Goal: Navigation & Orientation: Understand site structure

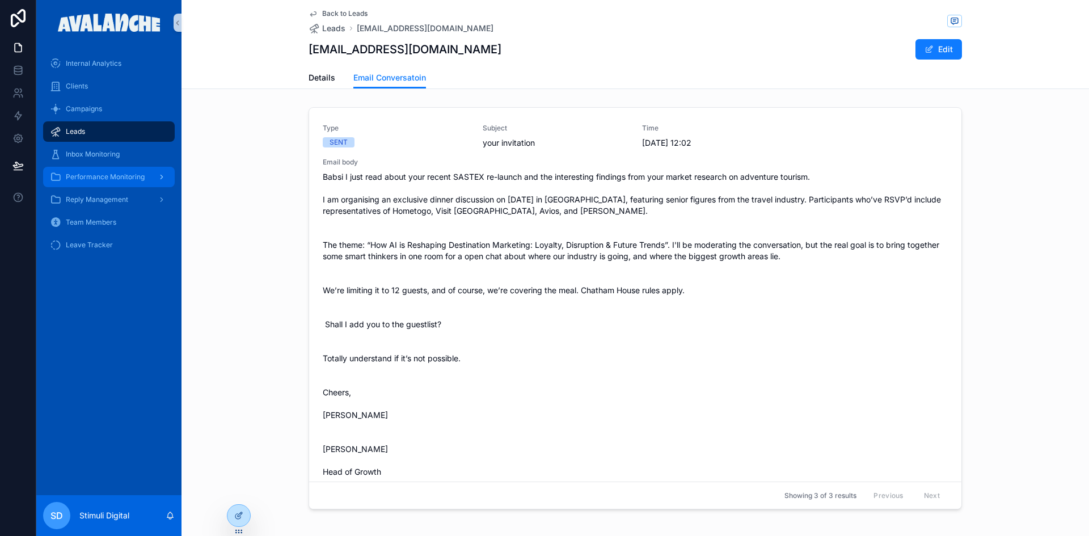
click at [117, 180] on span "Performance Monitoring" at bounding box center [105, 176] width 79 height 9
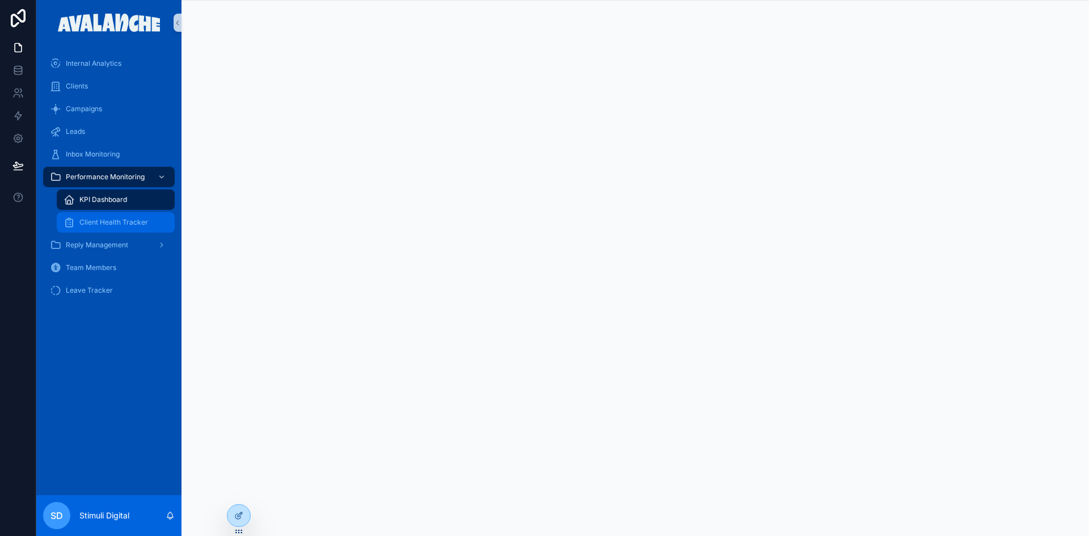
click at [85, 224] on span "Client Health Tracker" at bounding box center [113, 222] width 69 height 9
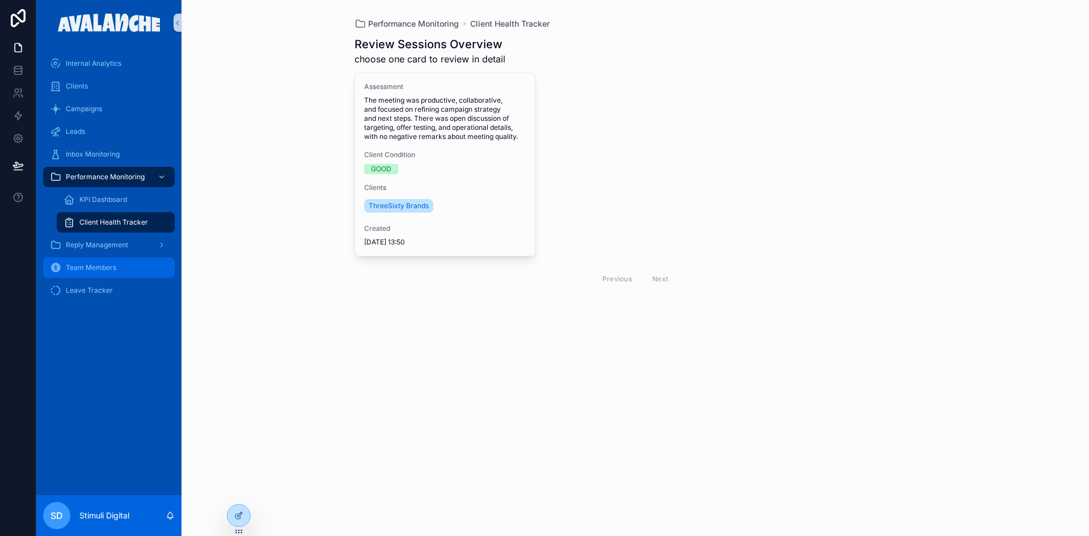
click at [100, 270] on span "Team Members" at bounding box center [91, 267] width 50 height 9
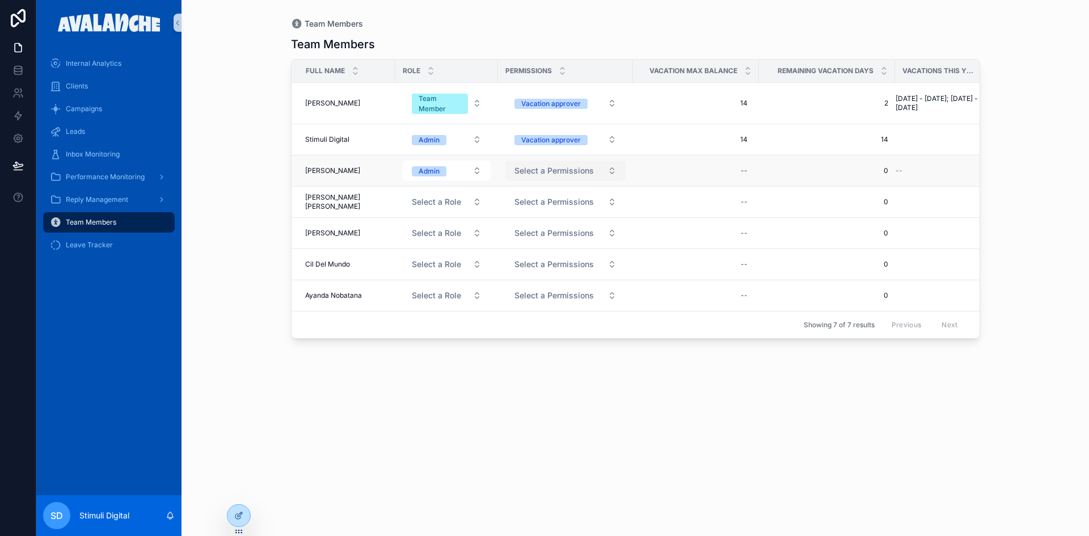
click at [528, 169] on span "Select a Permissions" at bounding box center [554, 170] width 79 height 11
click at [117, 196] on span "Reply Management" at bounding box center [97, 199] width 62 height 9
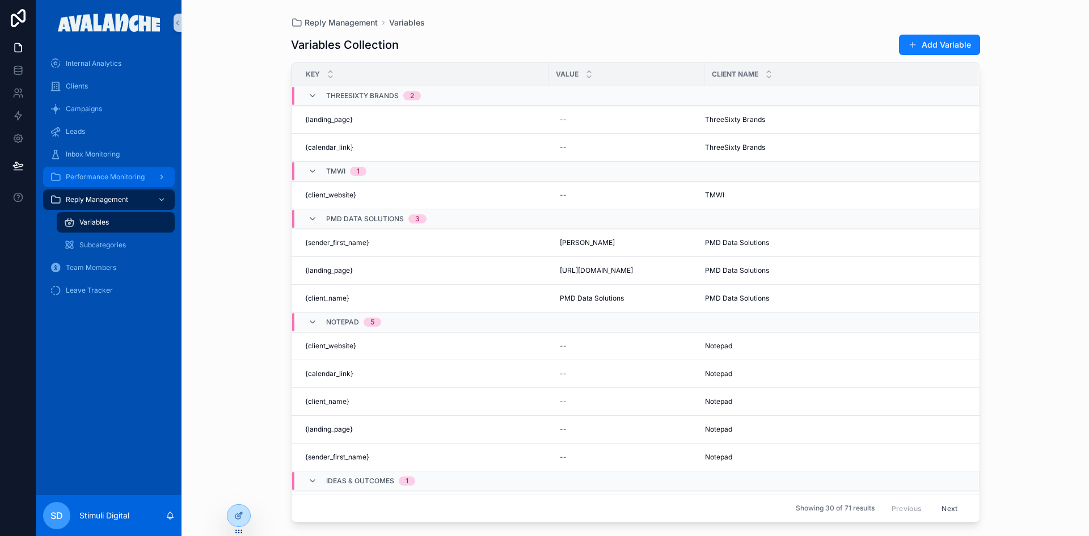
click at [153, 175] on div "scrollable content" at bounding box center [160, 177] width 15 height 18
